Goal: Task Accomplishment & Management: Complete application form

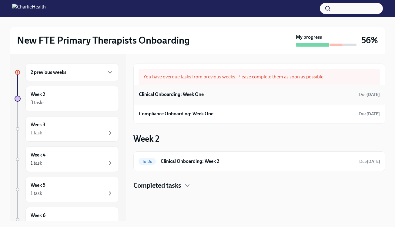
click at [193, 95] on h6 "Clinical Onboarding: Week One" at bounding box center [171, 94] width 65 height 7
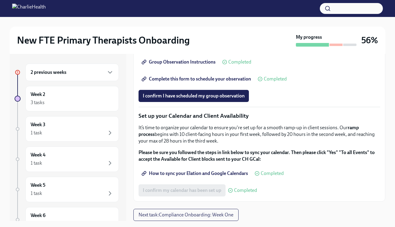
scroll to position [844, 0]
click at [188, 65] on span "Group Observation Instructions" at bounding box center [179, 62] width 73 height 6
click at [188, 102] on button "I confirm I have scheduled my group observation" at bounding box center [193, 96] width 110 height 12
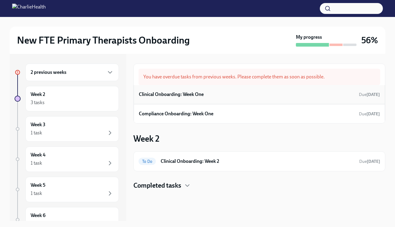
click at [218, 95] on div "Clinical Onboarding: Week One Due [DATE]" at bounding box center [259, 94] width 241 height 9
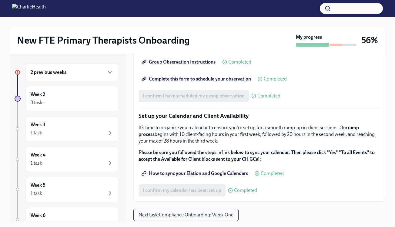
scroll to position [889, 0]
click at [202, 217] on span "Next task : Compliance Onboarding: Week One" at bounding box center [185, 215] width 95 height 6
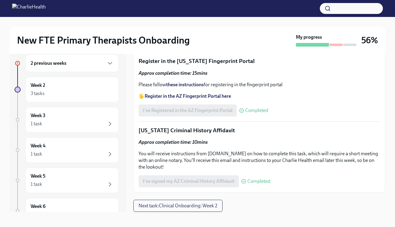
scroll to position [11, 0]
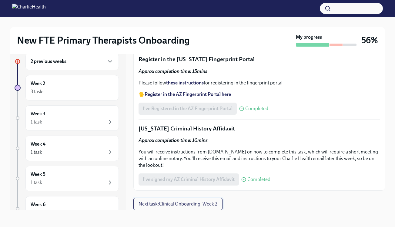
click at [194, 206] on span "Next task : Clinical Onboarding: Week 2" at bounding box center [177, 204] width 79 height 6
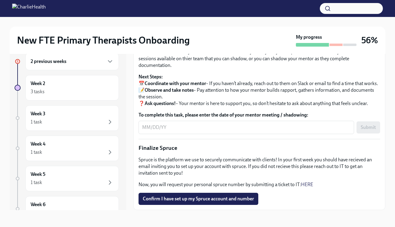
scroll to position [684, 0]
click at [195, 201] on span "Confirm I have set up my Spruce account and number" at bounding box center [198, 199] width 111 height 6
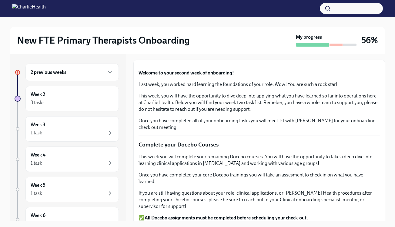
scroll to position [0, 0]
